Goal: Information Seeking & Learning: Learn about a topic

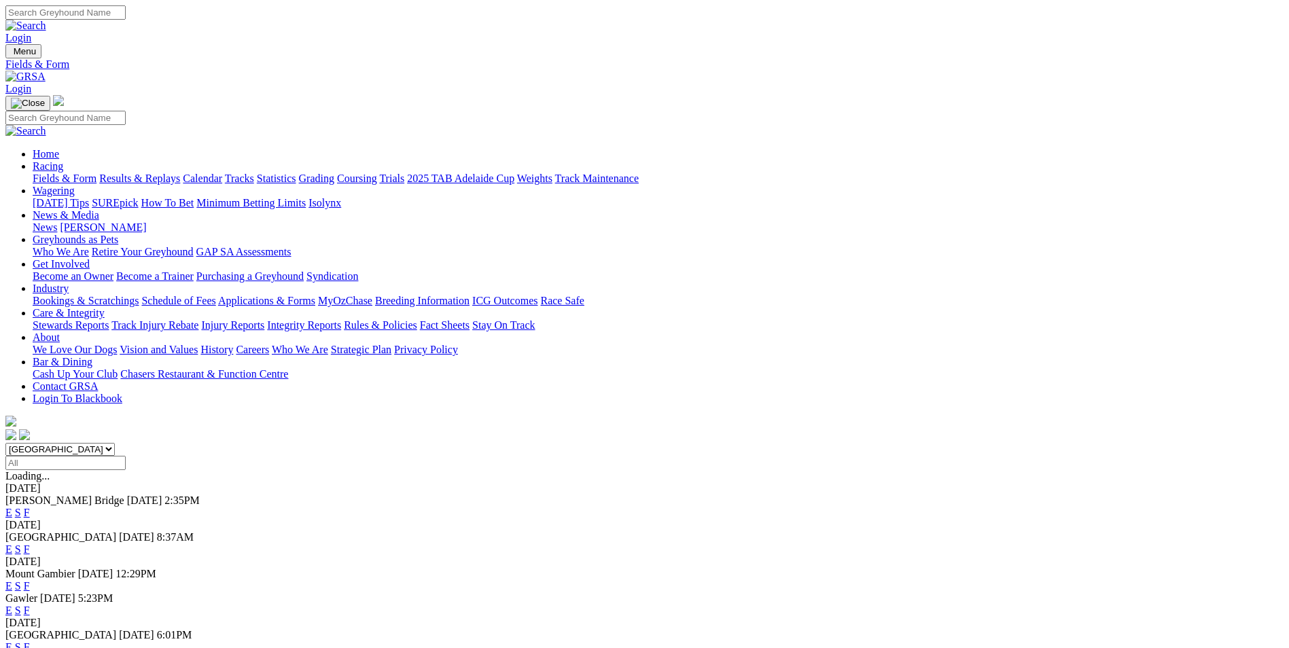
scroll to position [272, 0]
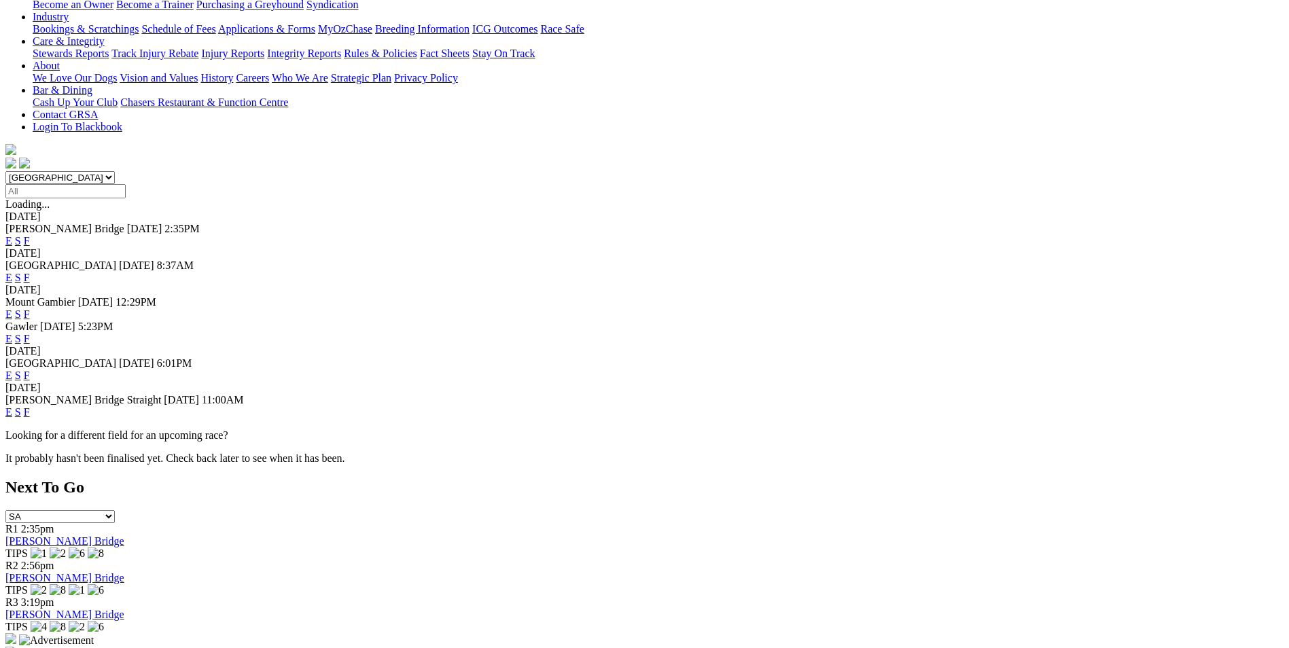
click at [30, 406] on link "F" at bounding box center [27, 412] width 6 height 12
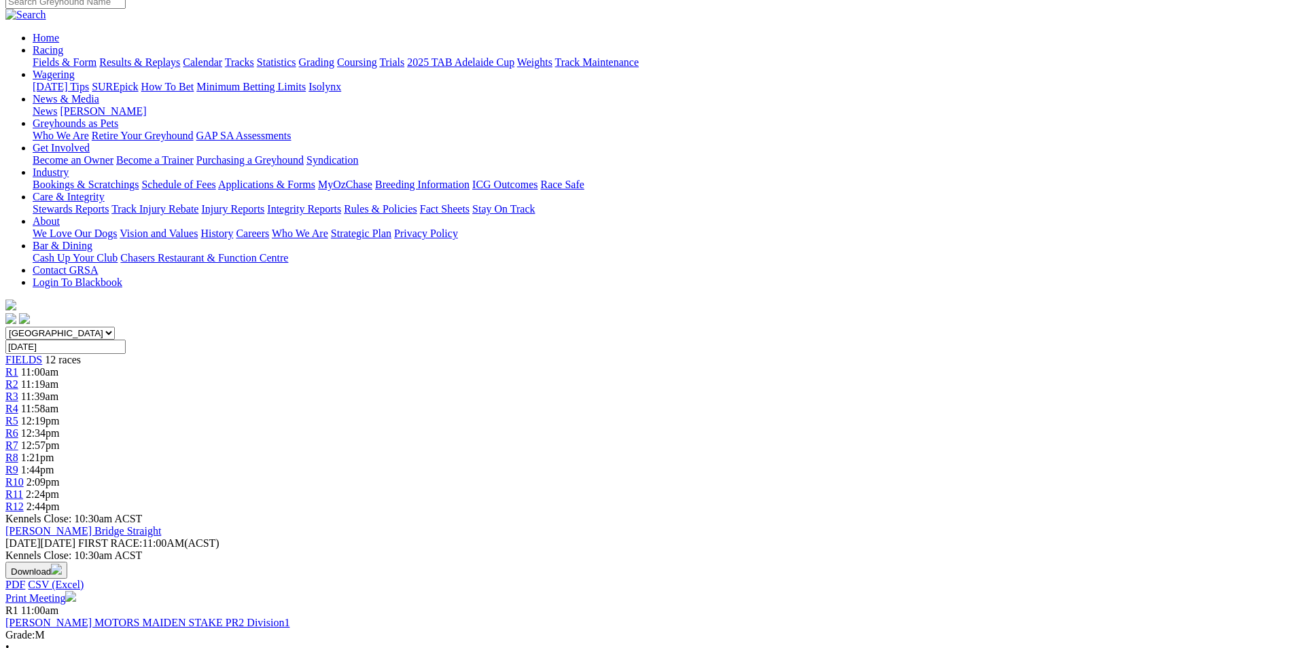
scroll to position [68, 0]
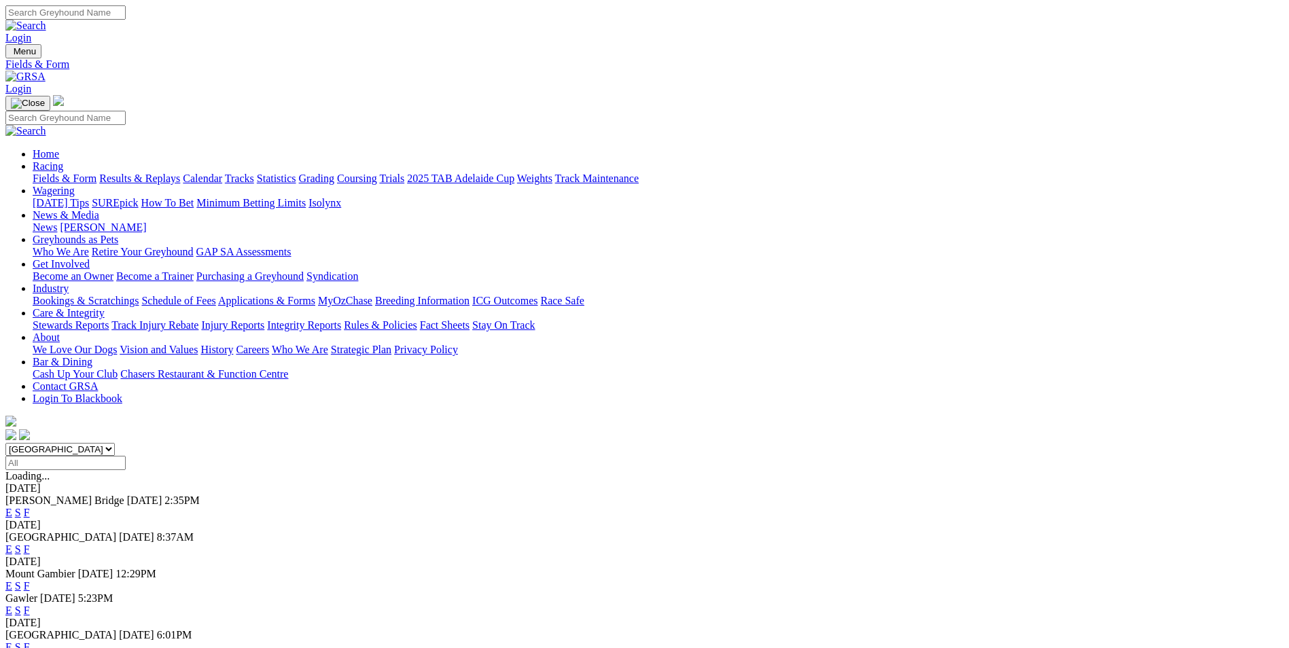
click at [126, 18] on input "Search" at bounding box center [65, 12] width 120 height 14
type input "sebon bolt"
click at [46, 20] on img at bounding box center [25, 26] width 41 height 12
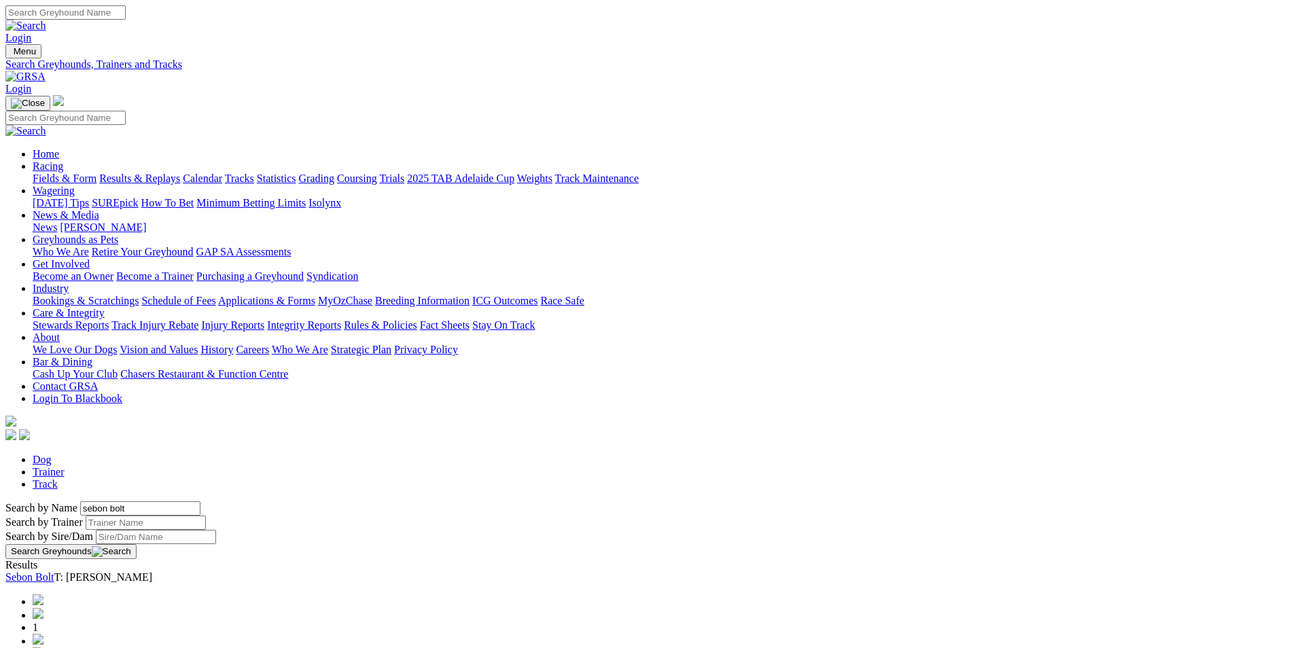
click at [54, 572] on link "Sebon Bolt" at bounding box center [29, 578] width 49 height 12
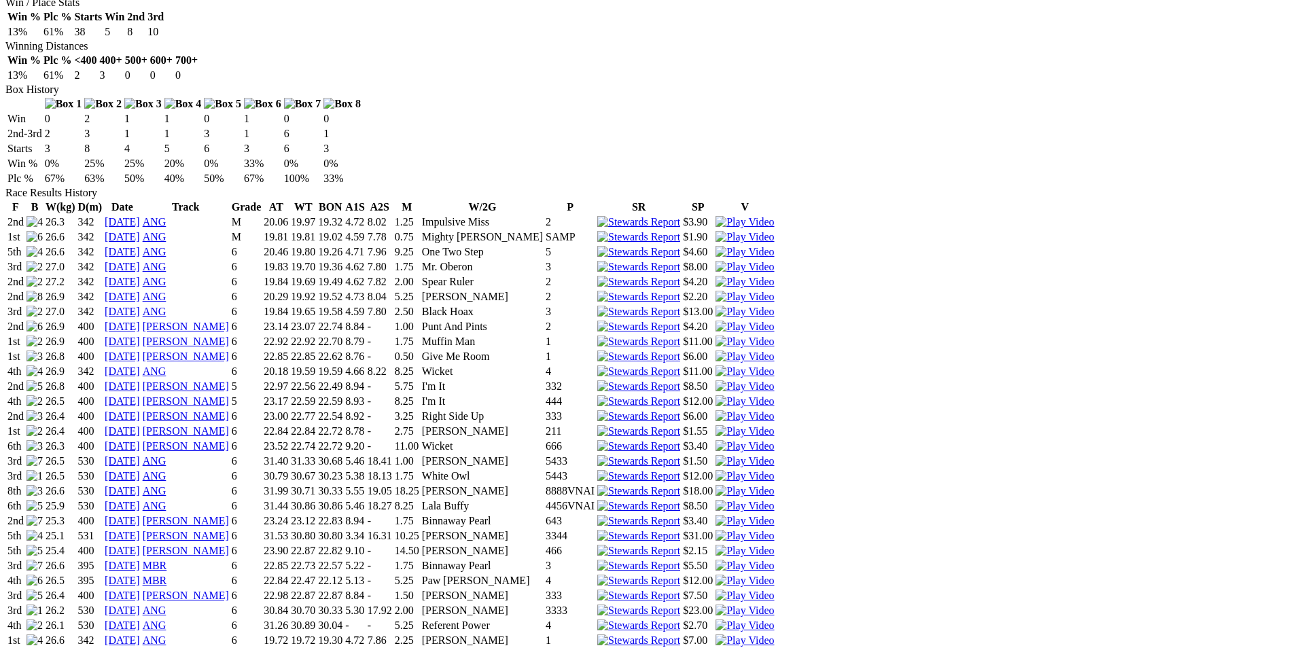
scroll to position [816, 0]
